Goal: Find specific page/section: Find specific page/section

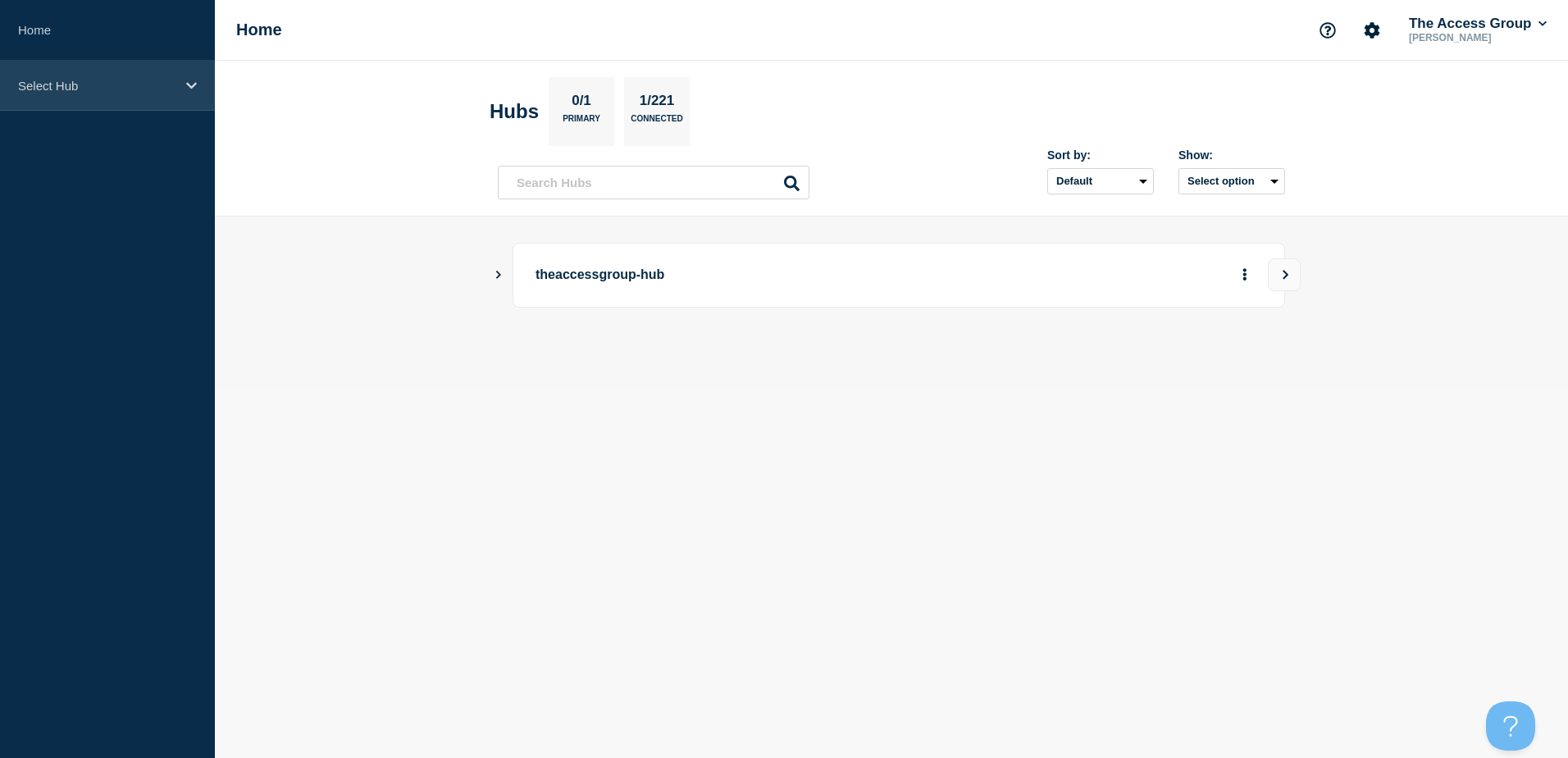
click at [166, 87] on p "Select Hub" at bounding box center [96, 85] width 158 height 14
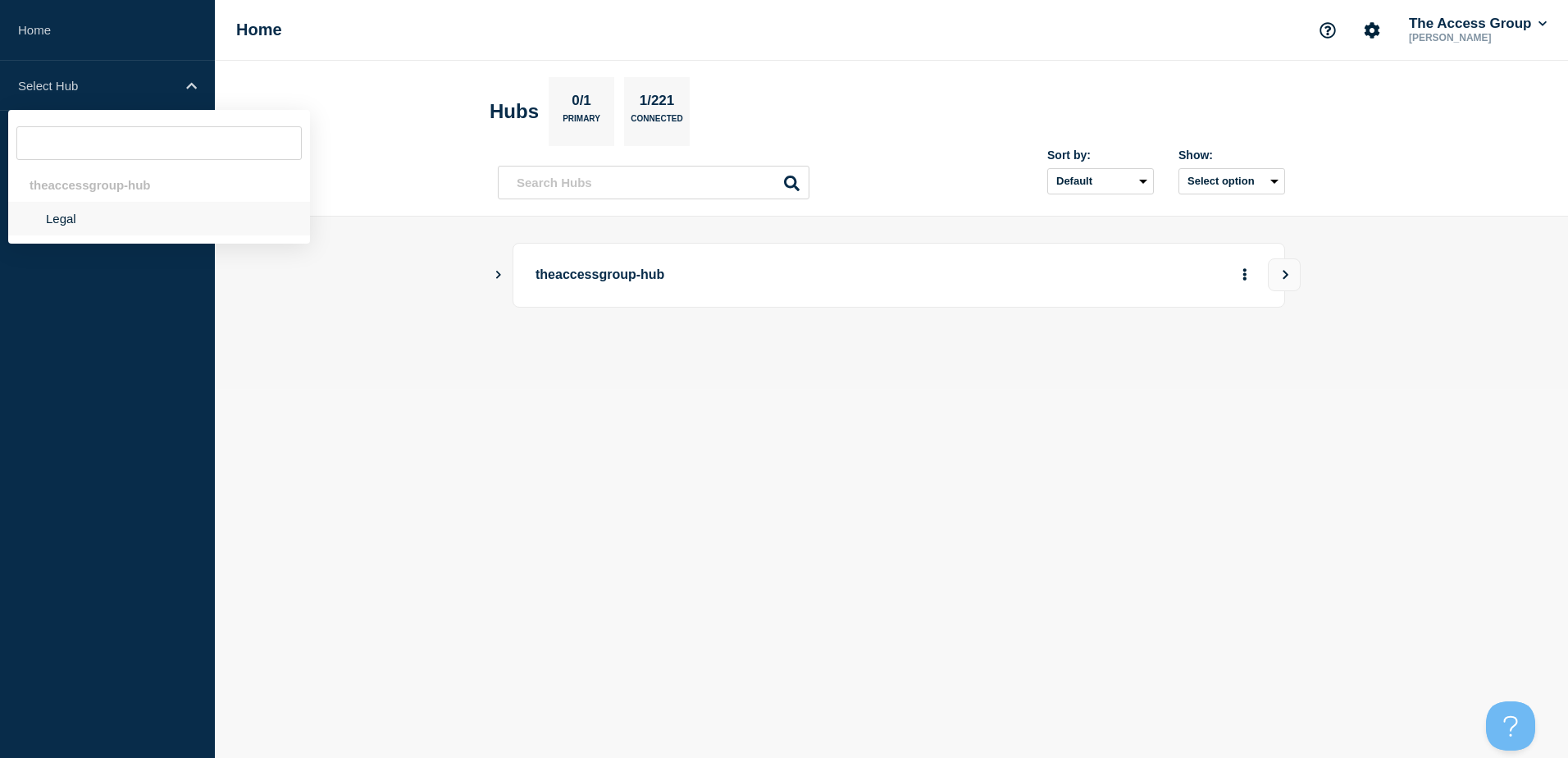
click at [153, 210] on li "Legal" at bounding box center [159, 219] width 302 height 34
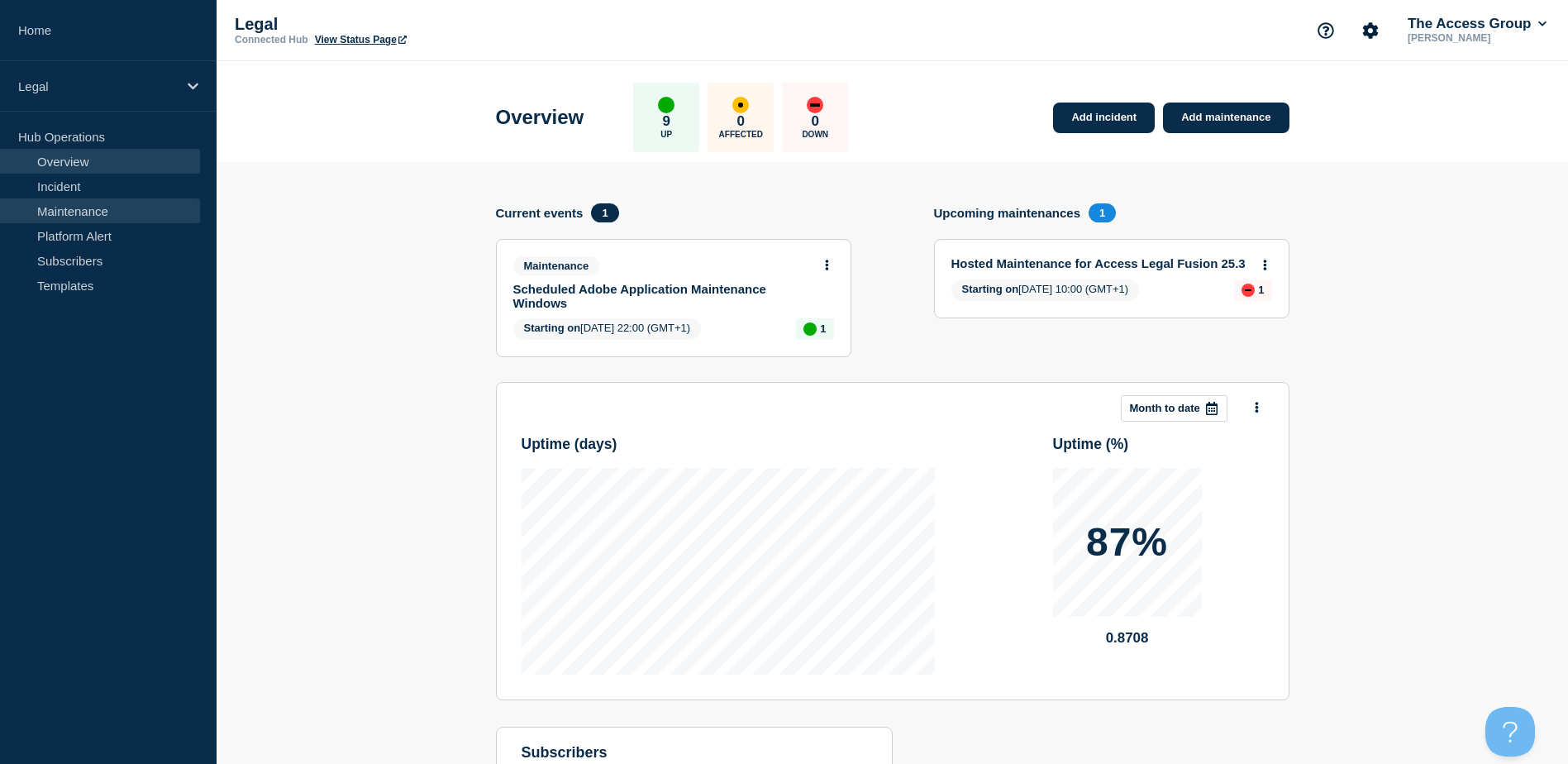
click at [81, 210] on link "Maintenance" at bounding box center [100, 211] width 200 height 25
